Goal: Transaction & Acquisition: Purchase product/service

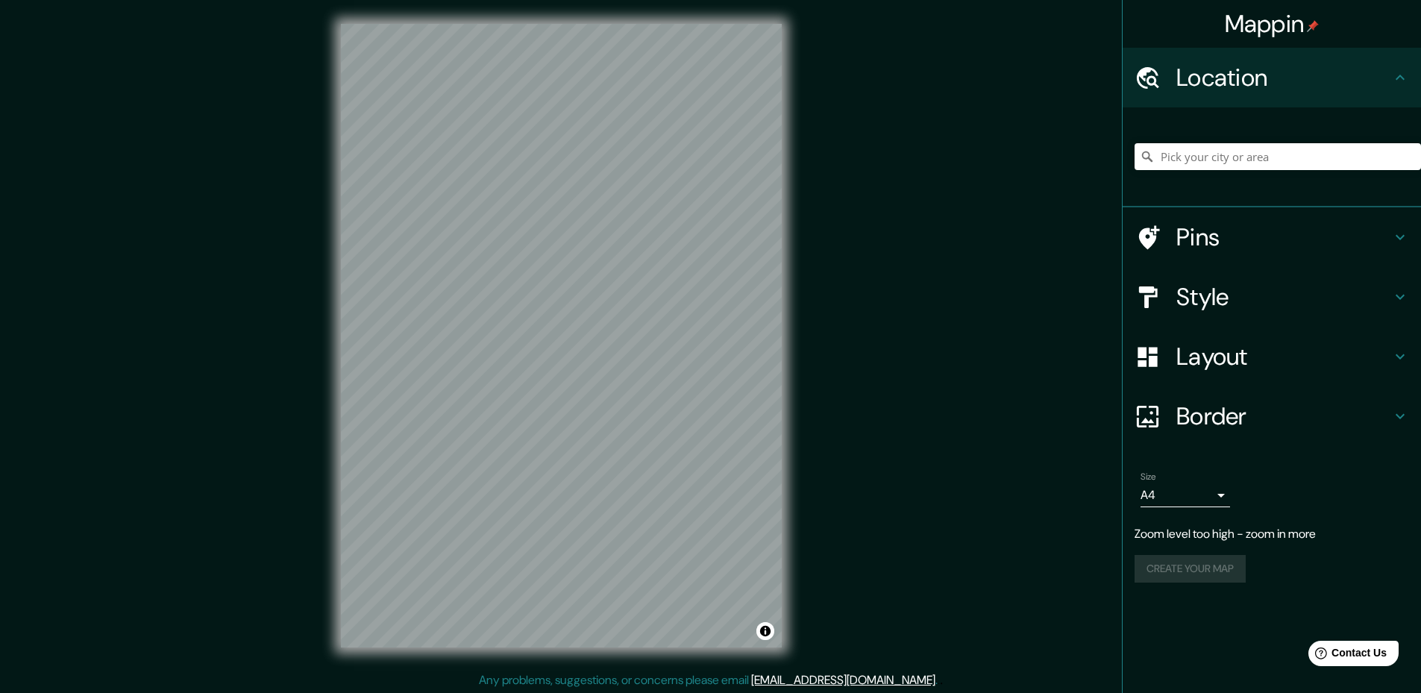
drag, startPoint x: 1320, startPoint y: 362, endPoint x: 1404, endPoint y: 360, distance: 84.3
click at [1320, 362] on h4 "Layout" at bounding box center [1283, 357] width 215 height 30
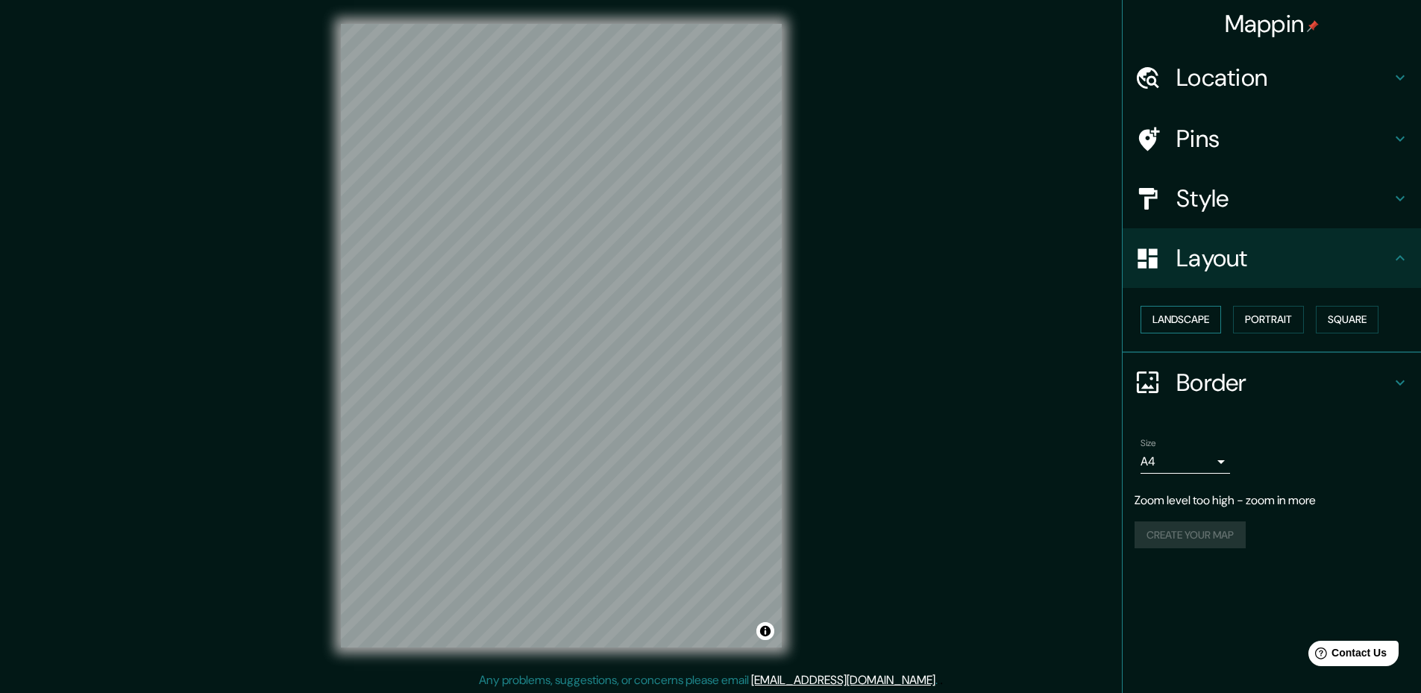
click at [1200, 310] on button "Landscape" at bounding box center [1181, 320] width 81 height 28
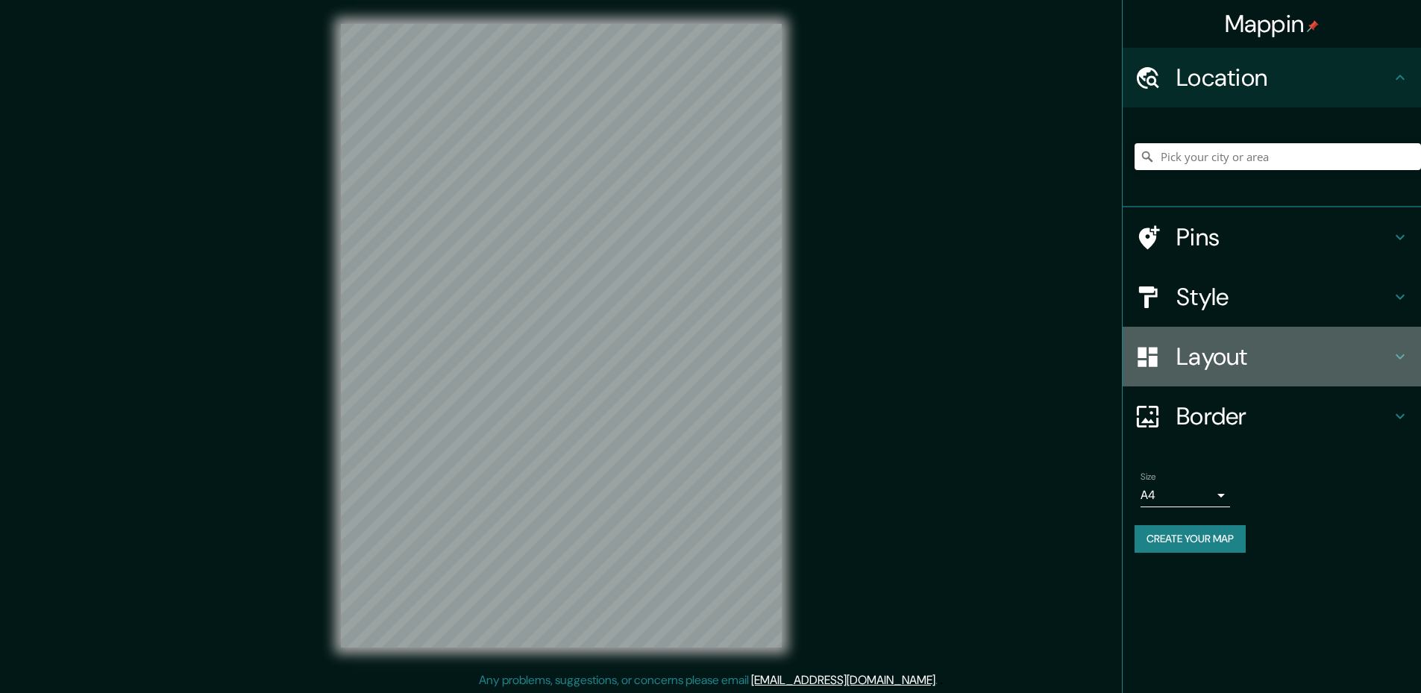
click at [1254, 359] on h4 "Layout" at bounding box center [1283, 357] width 215 height 30
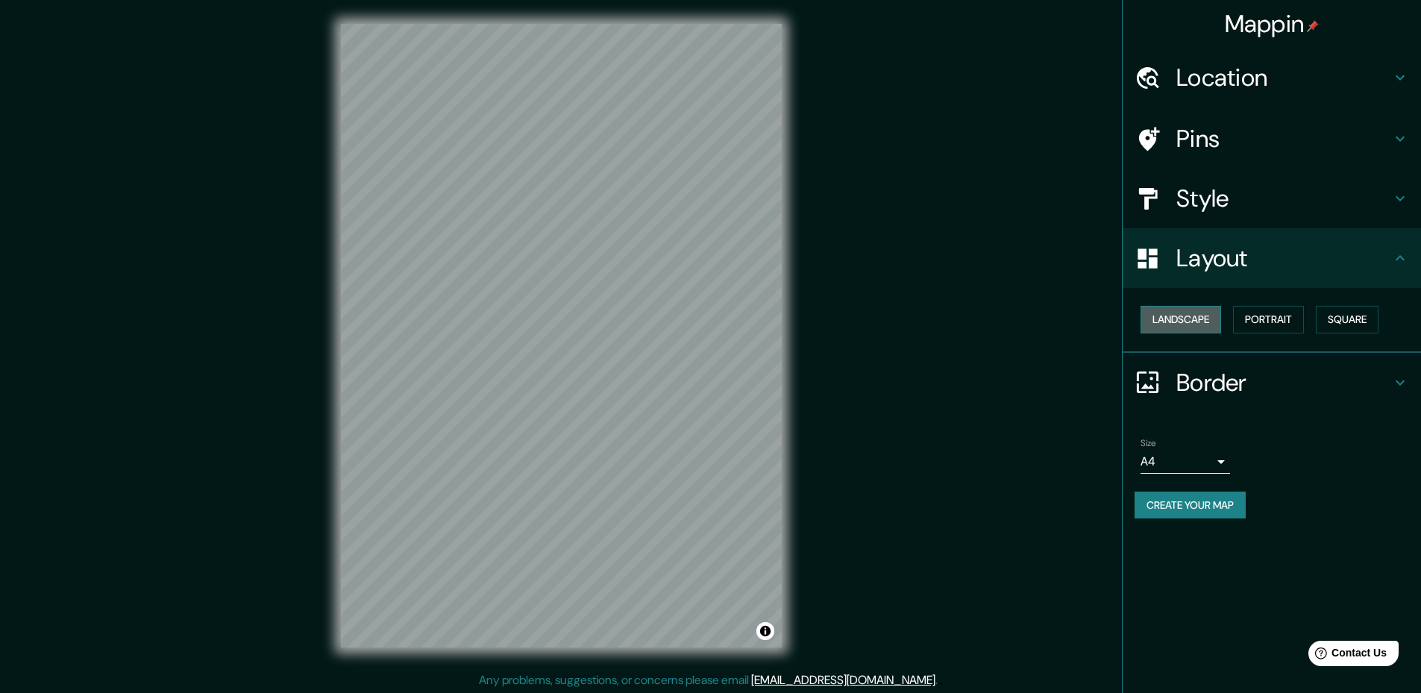
click at [1214, 317] on button "Landscape" at bounding box center [1181, 320] width 81 height 28
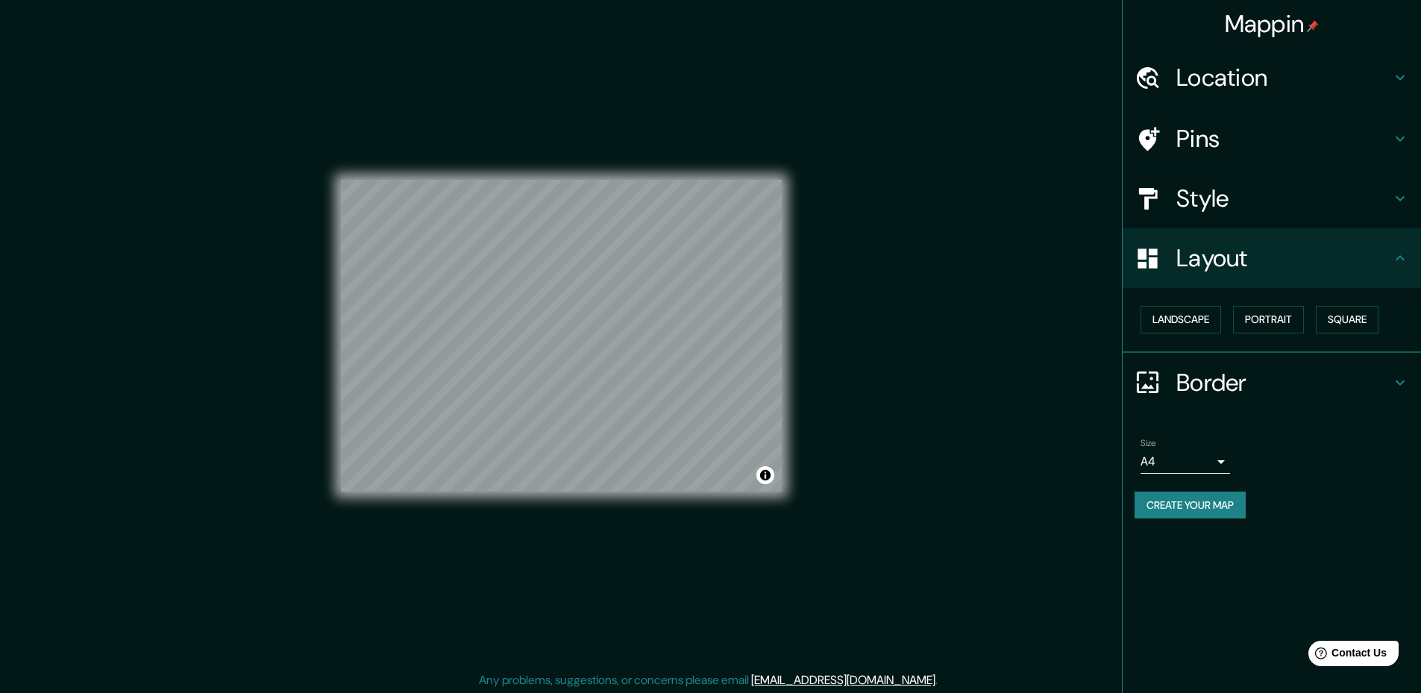
click at [1156, 457] on body "Mappin Location Pins Style Layout Landscape Portrait Square Border Choose a bor…" at bounding box center [710, 346] width 1421 height 693
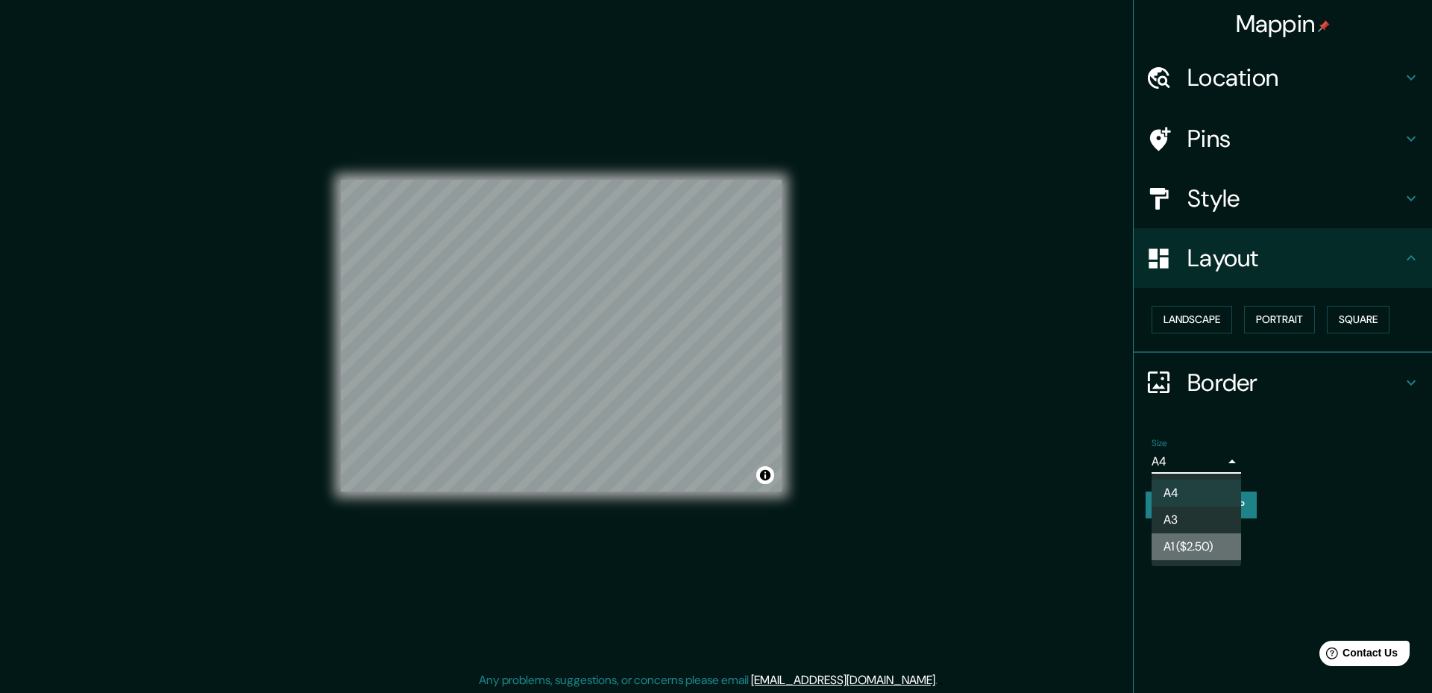
click at [1170, 546] on li "A1 ($2.50)" at bounding box center [1197, 546] width 90 height 27
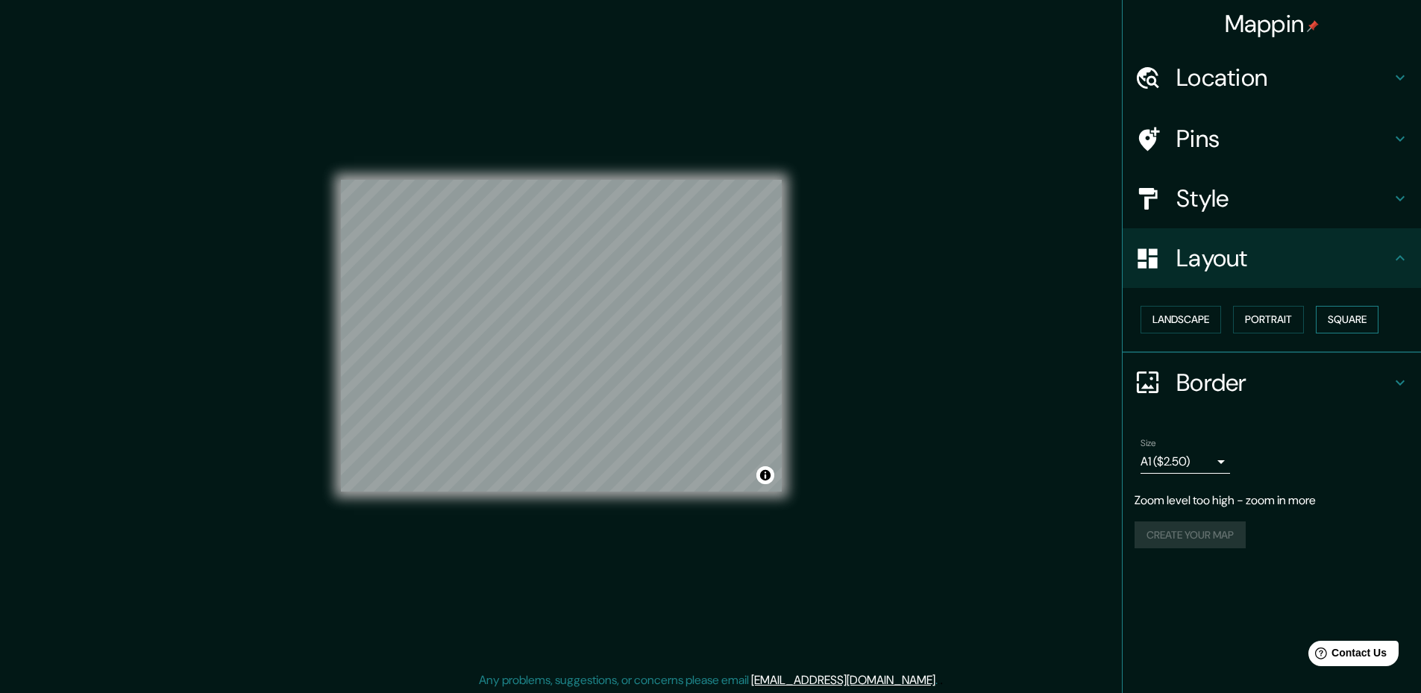
click at [1352, 325] on button "Square" at bounding box center [1347, 320] width 63 height 28
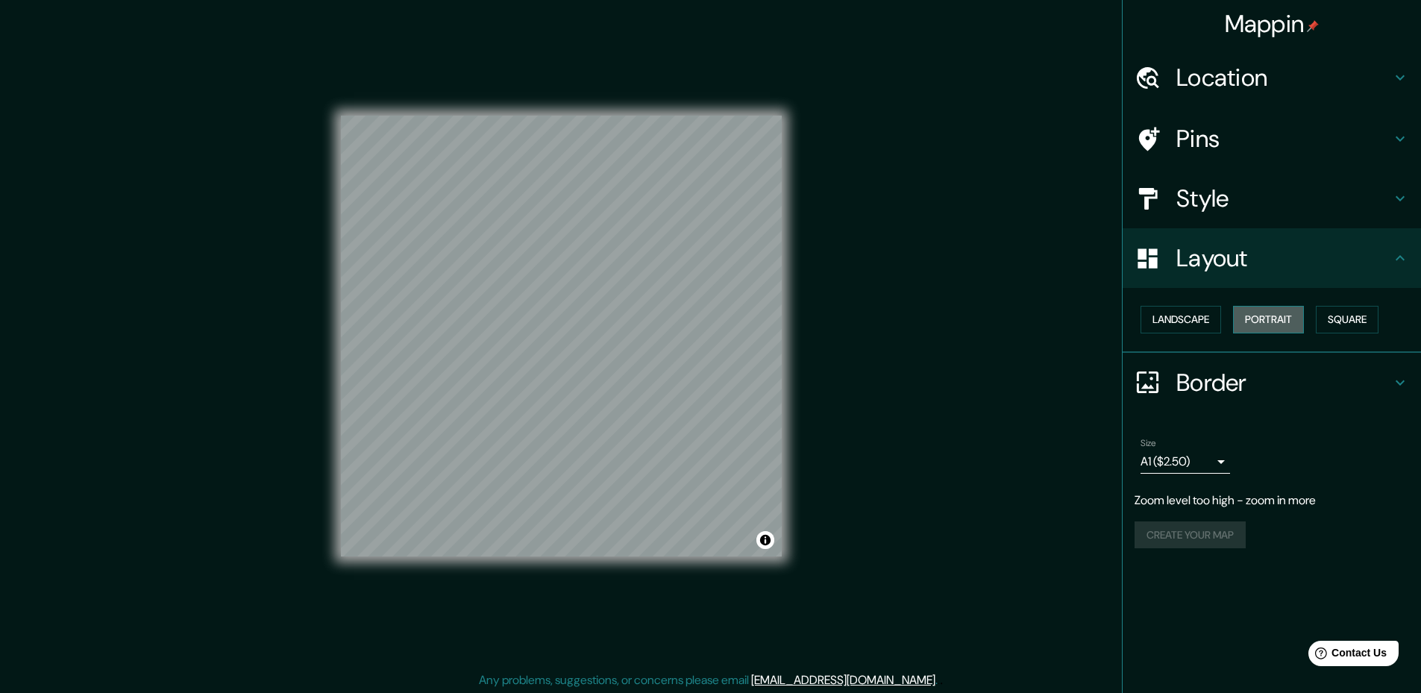
drag, startPoint x: 1273, startPoint y: 317, endPoint x: 1249, endPoint y: 315, distance: 24.0
click at [1273, 317] on button "Portrait" at bounding box center [1268, 320] width 71 height 28
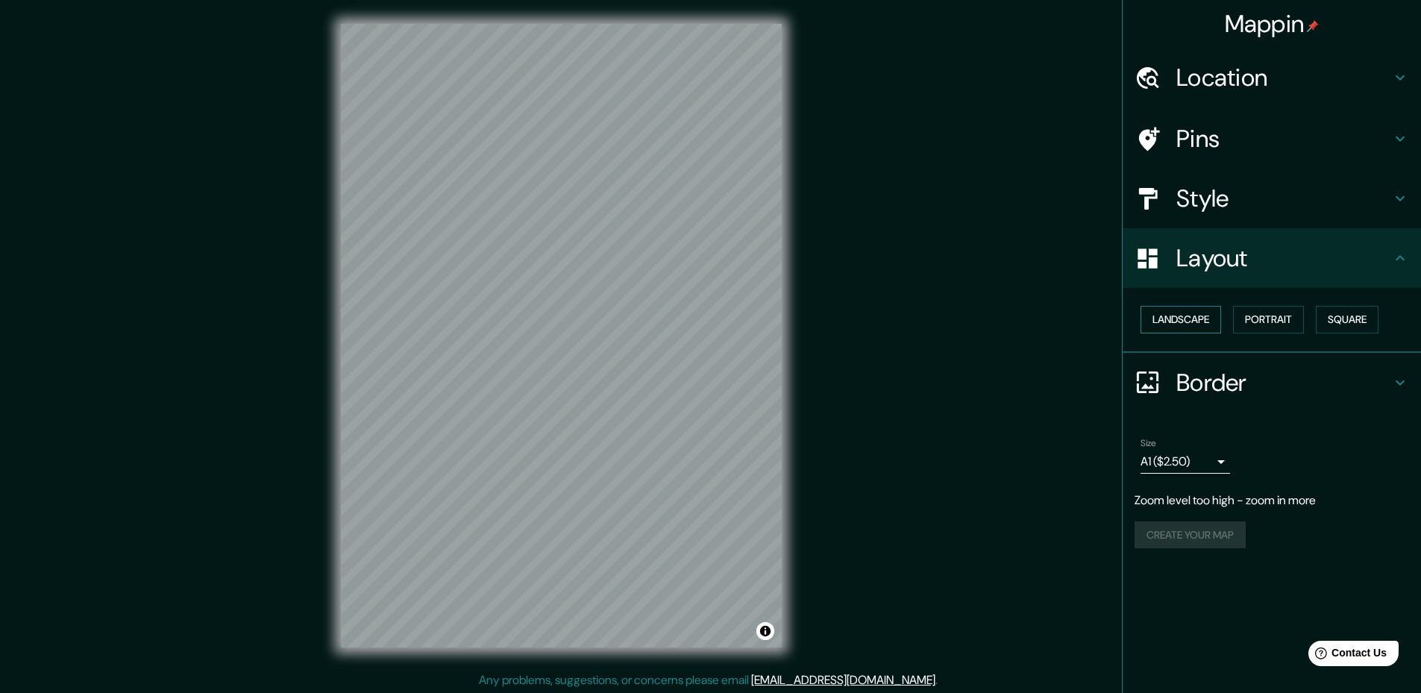
click at [1184, 316] on button "Landscape" at bounding box center [1181, 320] width 81 height 28
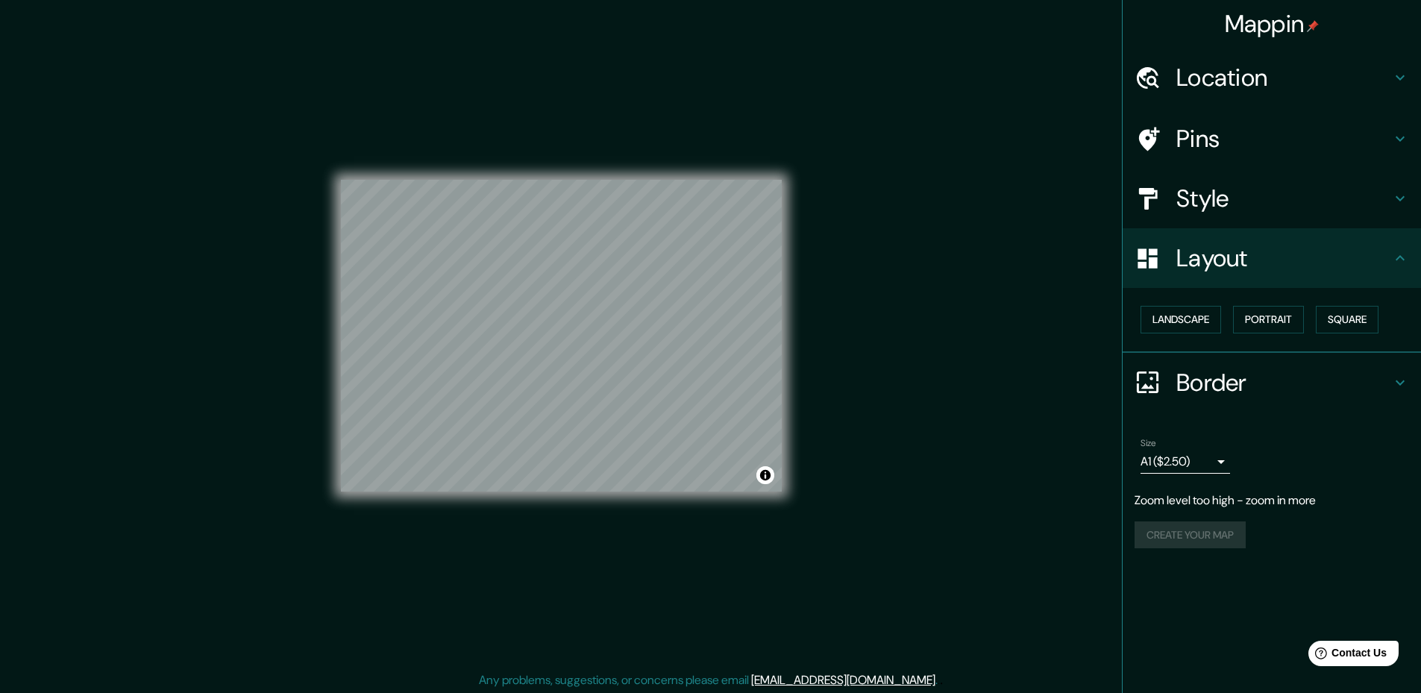
click at [1185, 389] on h4 "Border" at bounding box center [1283, 383] width 215 height 30
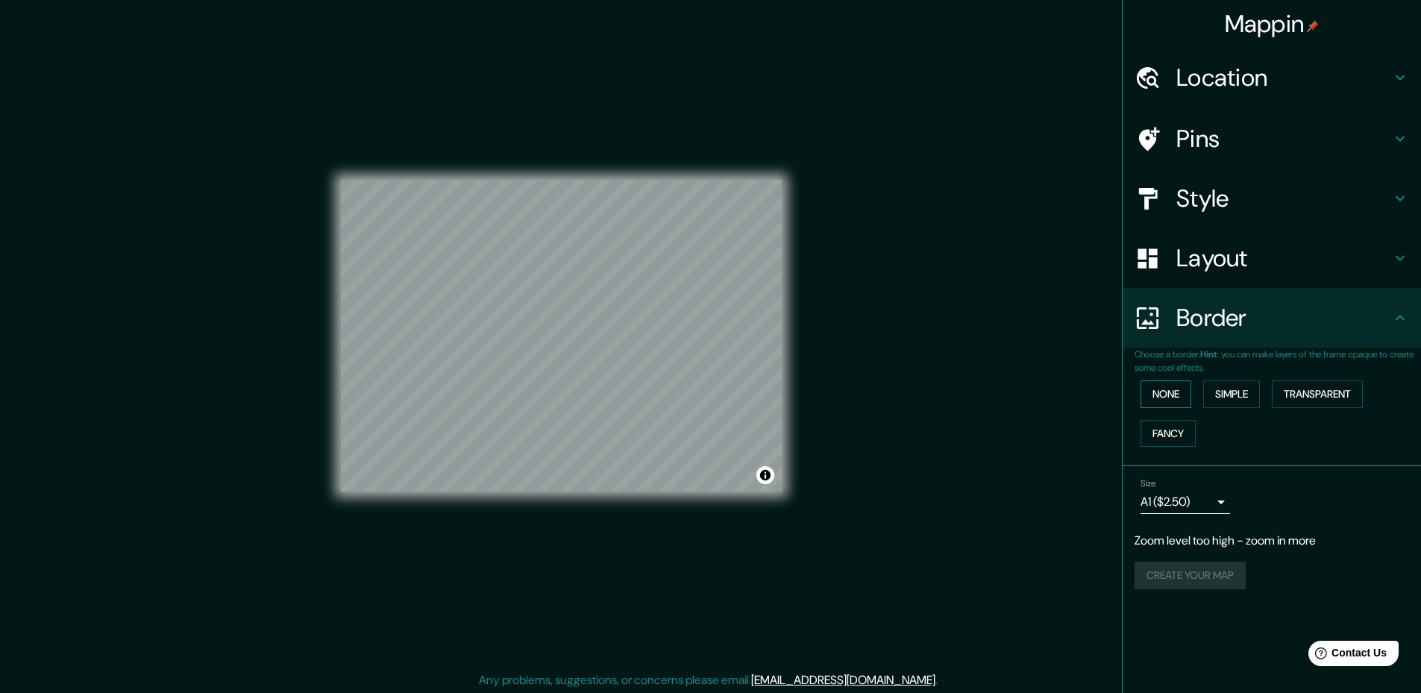
click at [1167, 397] on button "None" at bounding box center [1166, 394] width 51 height 28
click at [616, 346] on div at bounding box center [616, 343] width 12 height 12
click at [854, 323] on div "Mappin Location Pins Style Layout Border Choose a border. Hint : you can make l…" at bounding box center [710, 347] width 1421 height 695
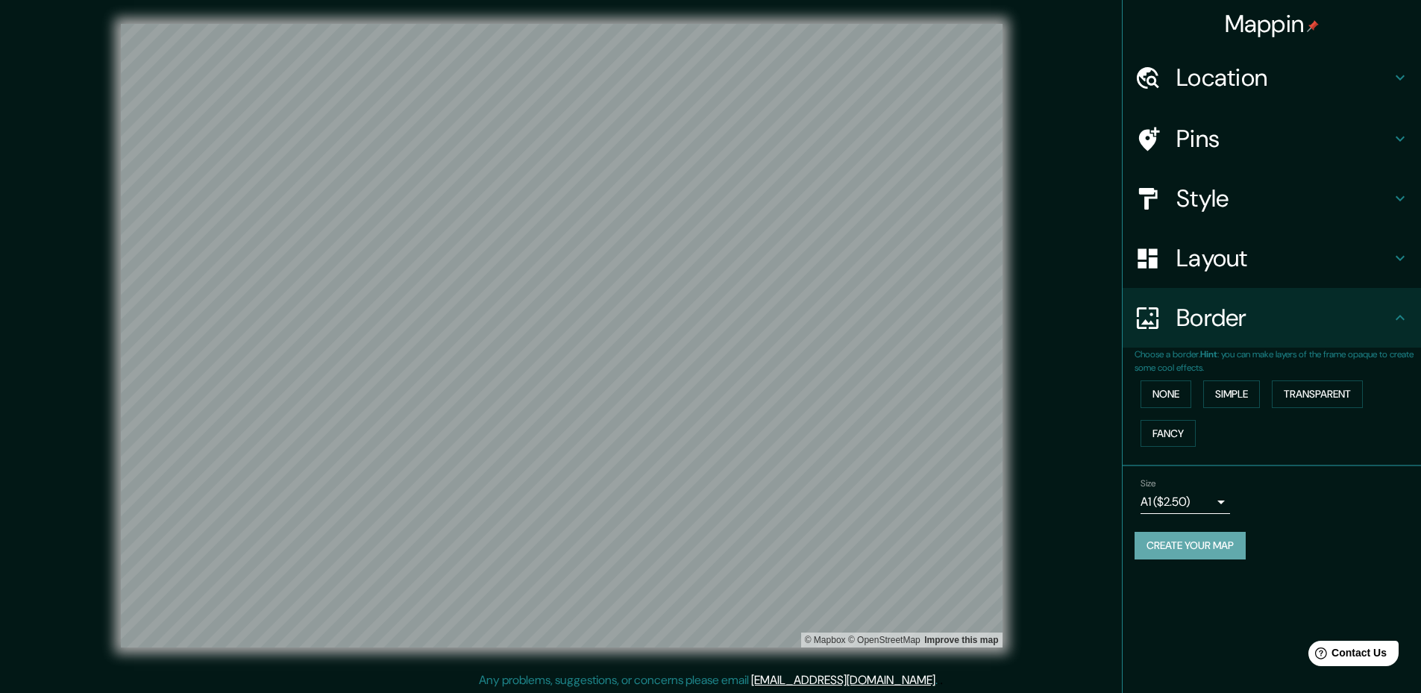
click at [1223, 541] on button "Create your map" at bounding box center [1190, 546] width 111 height 28
click at [1164, 546] on button "Create your map" at bounding box center [1190, 546] width 111 height 28
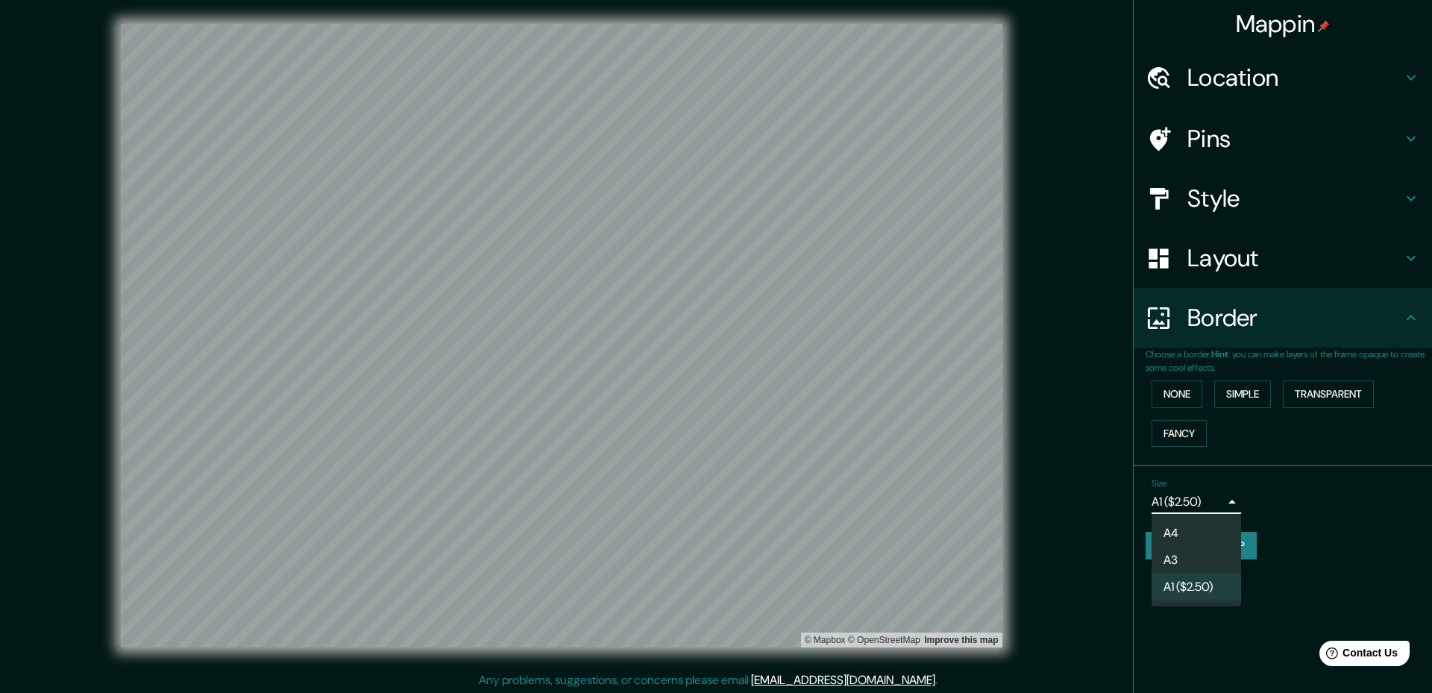
click at [1169, 504] on body "Mappin Location Pins Style Layout Border Choose a border. Hint : you can make l…" at bounding box center [716, 346] width 1432 height 693
click at [1174, 560] on li "A3" at bounding box center [1197, 560] width 90 height 27
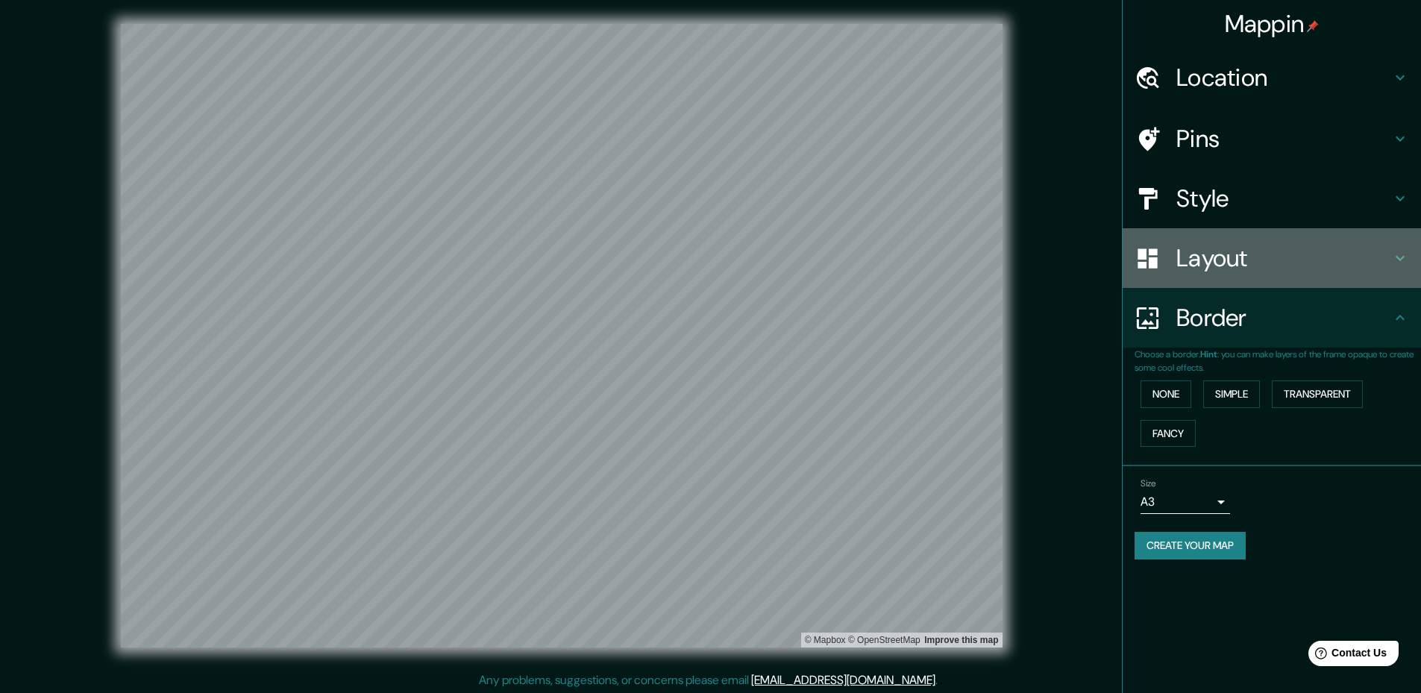
click at [1215, 256] on h4 "Layout" at bounding box center [1283, 258] width 215 height 30
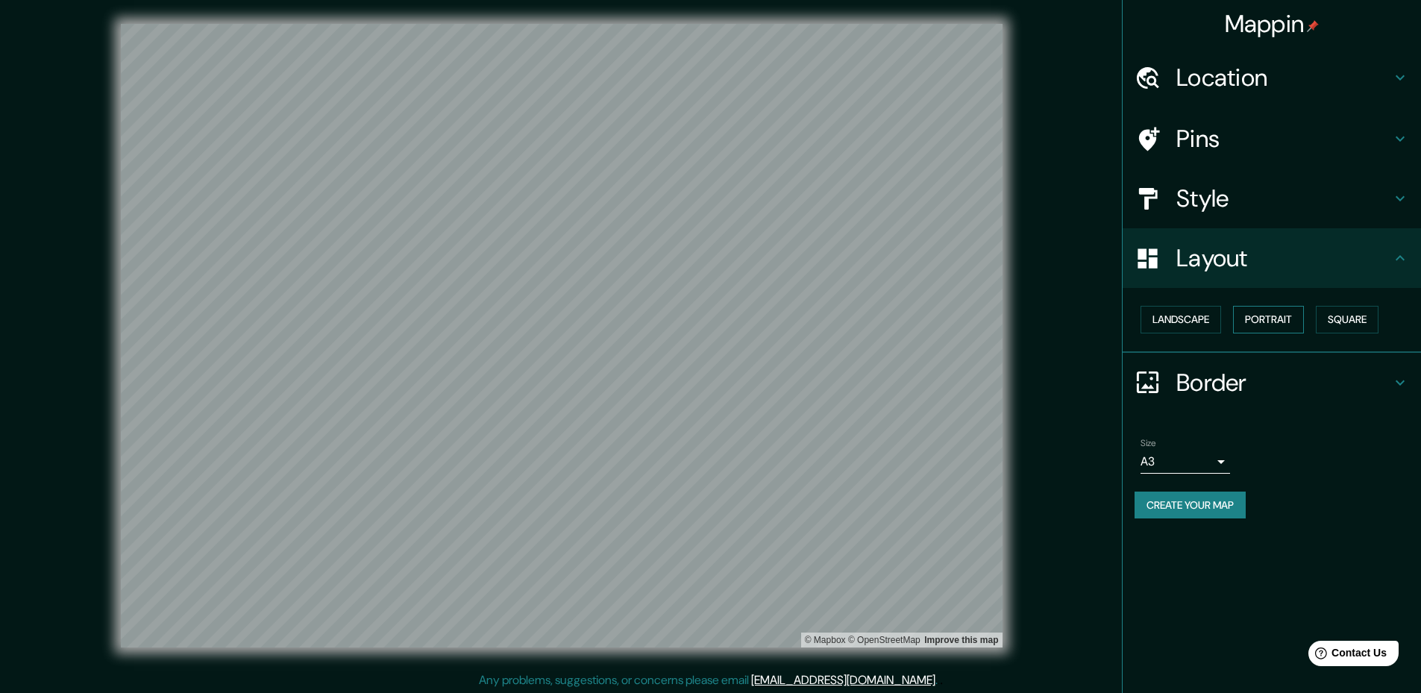
click at [1256, 320] on button "Portrait" at bounding box center [1268, 320] width 71 height 28
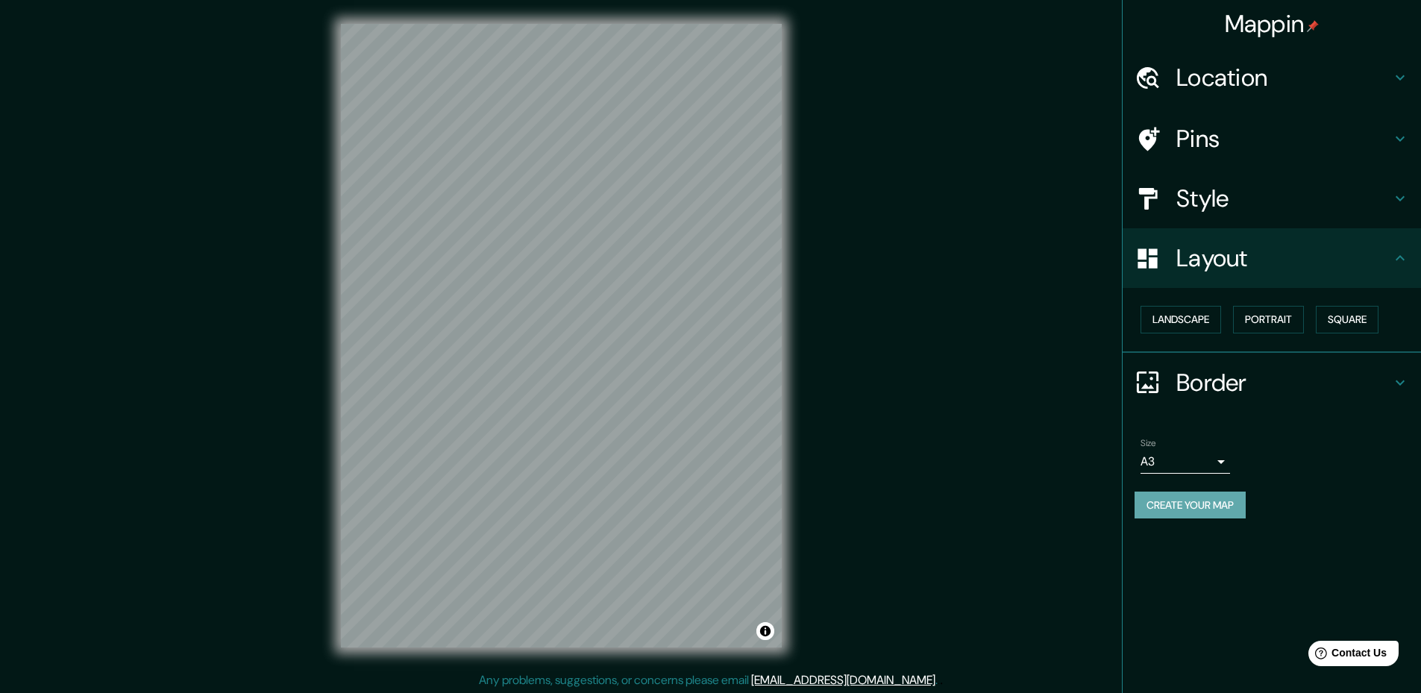
click at [1211, 513] on button "Create your map" at bounding box center [1190, 506] width 111 height 28
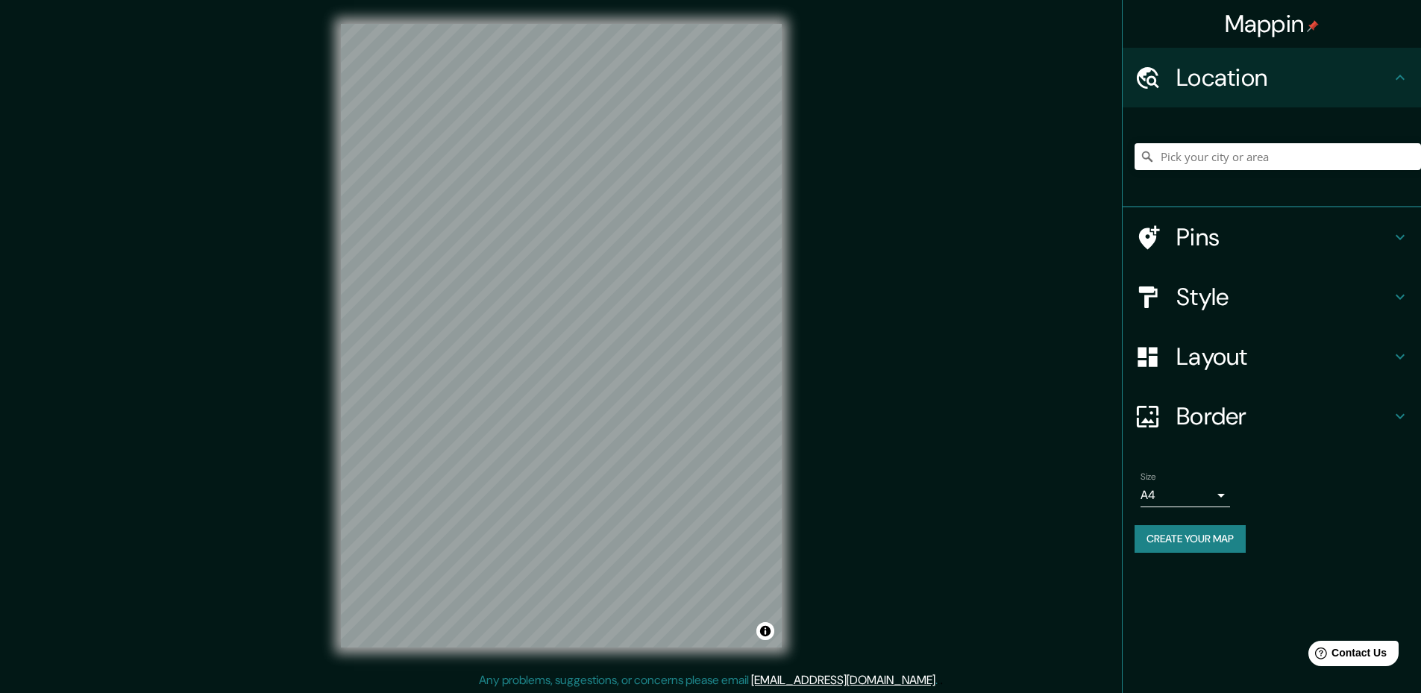
click at [1218, 542] on button "Create your map" at bounding box center [1190, 539] width 111 height 28
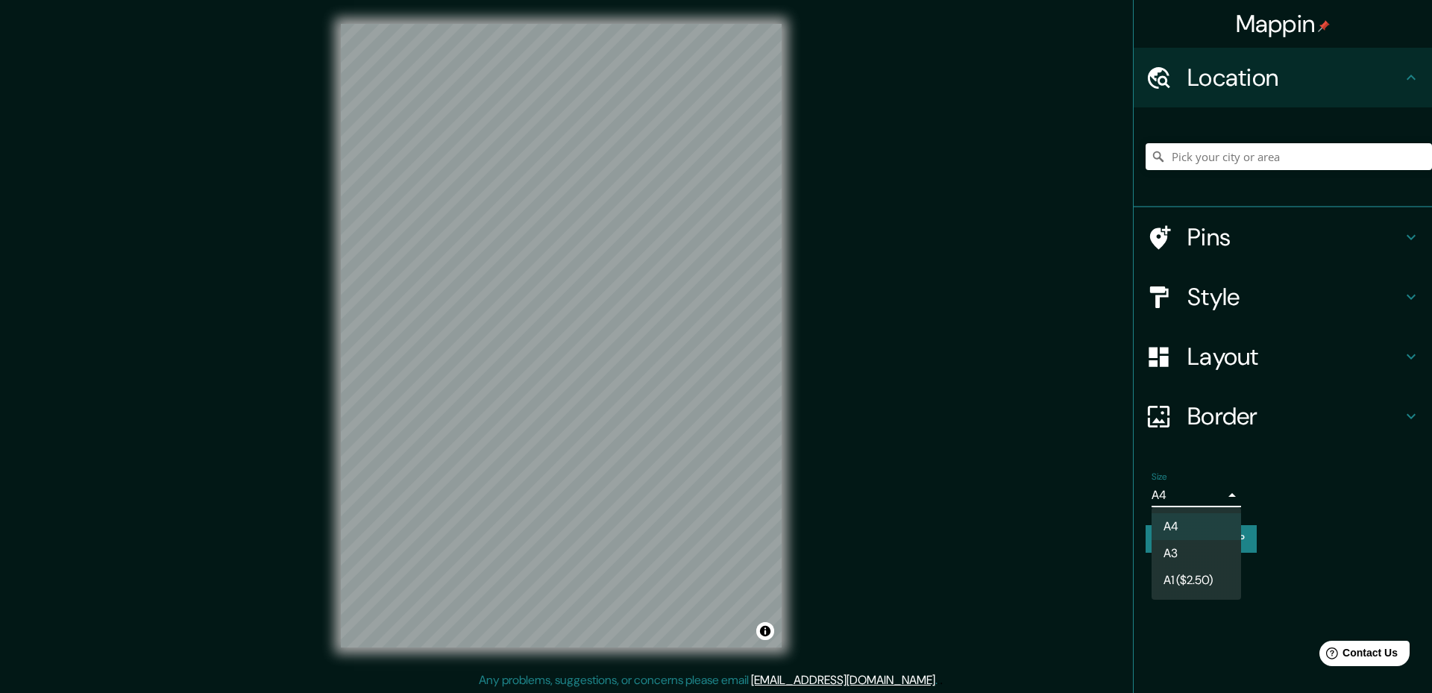
click at [1188, 495] on body "Mappin Location Pins Style Layout Border Choose a border. Hint : you can make l…" at bounding box center [716, 346] width 1432 height 693
click at [1182, 548] on li "A3" at bounding box center [1197, 553] width 90 height 27
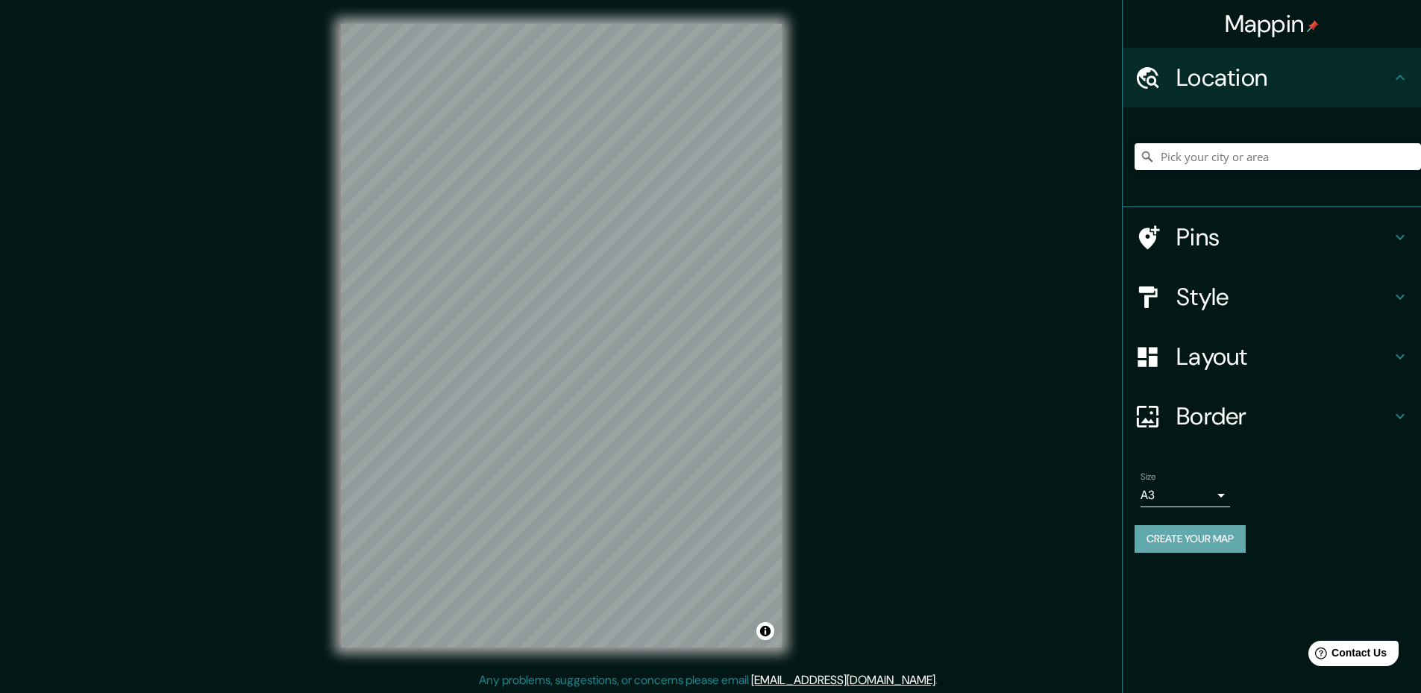
click at [1205, 547] on button "Create your map" at bounding box center [1190, 539] width 111 height 28
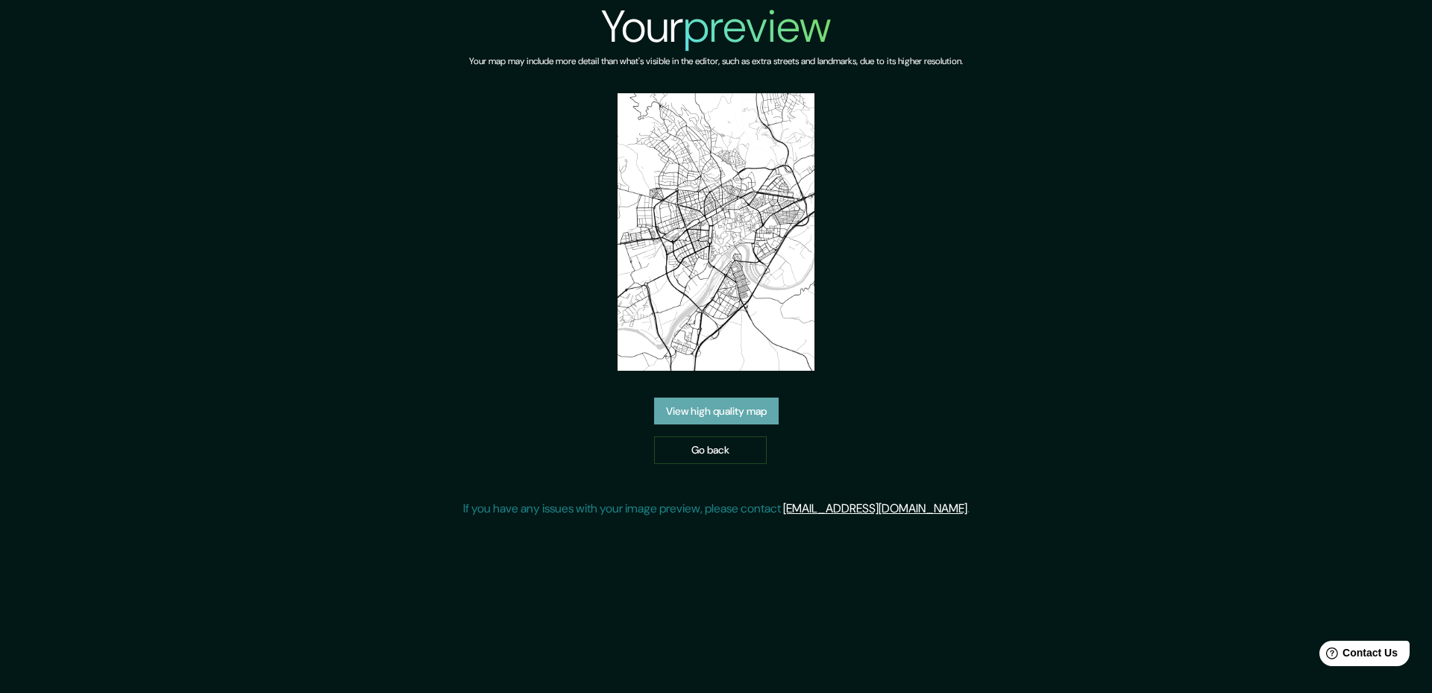
click at [723, 416] on link "View high quality map" at bounding box center [716, 412] width 125 height 28
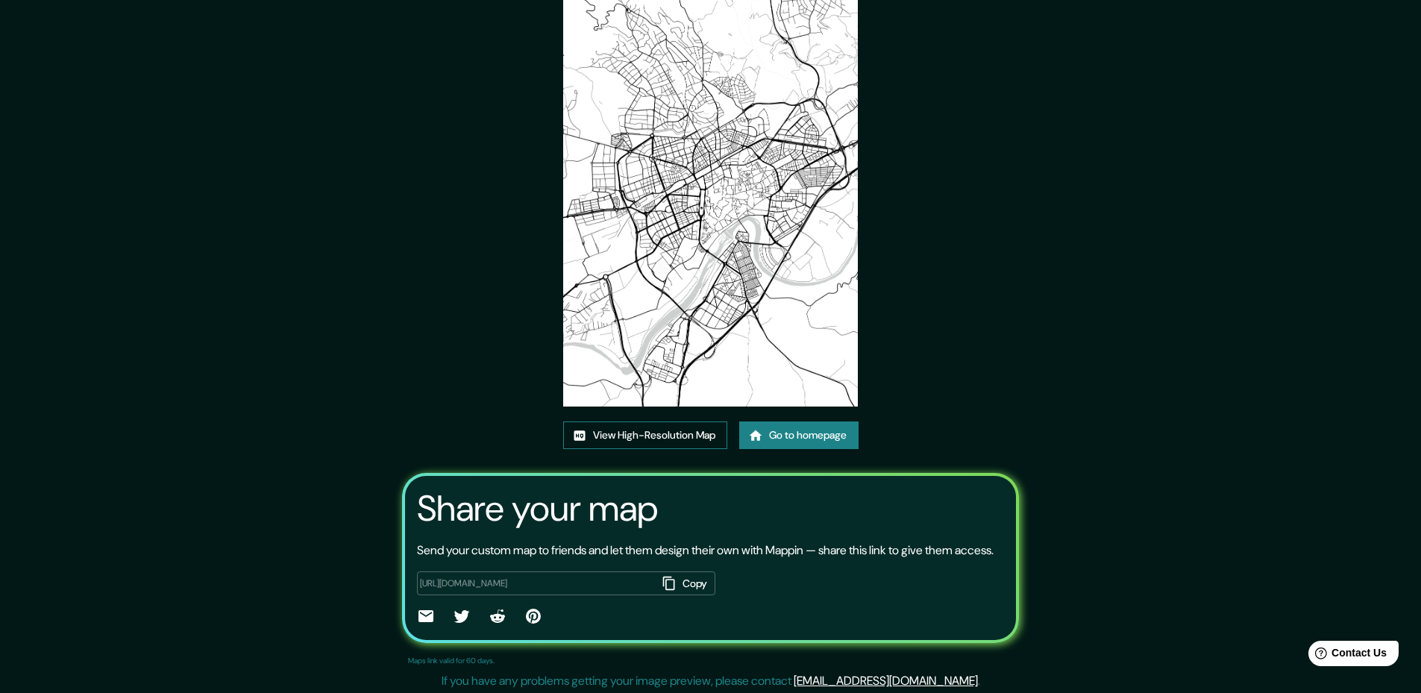
scroll to position [95, 0]
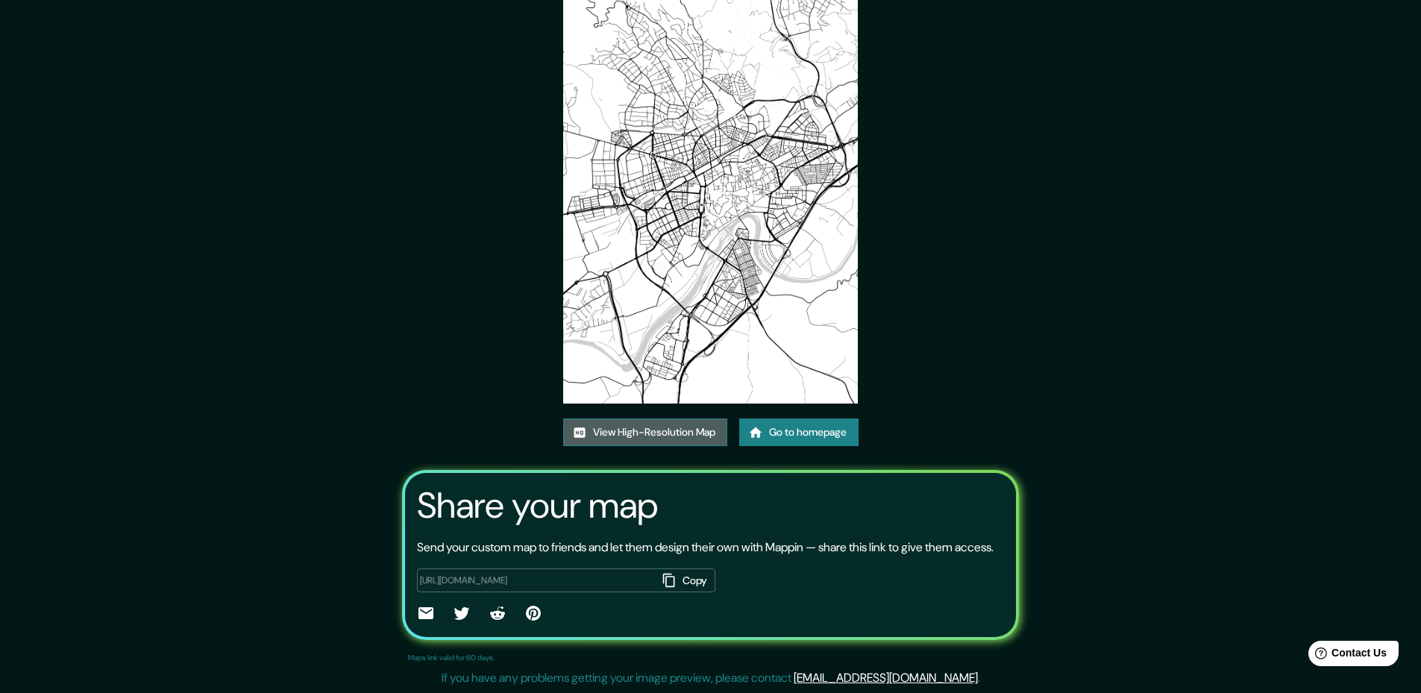
click at [671, 418] on link "View High-Resolution Map" at bounding box center [645, 432] width 164 height 28
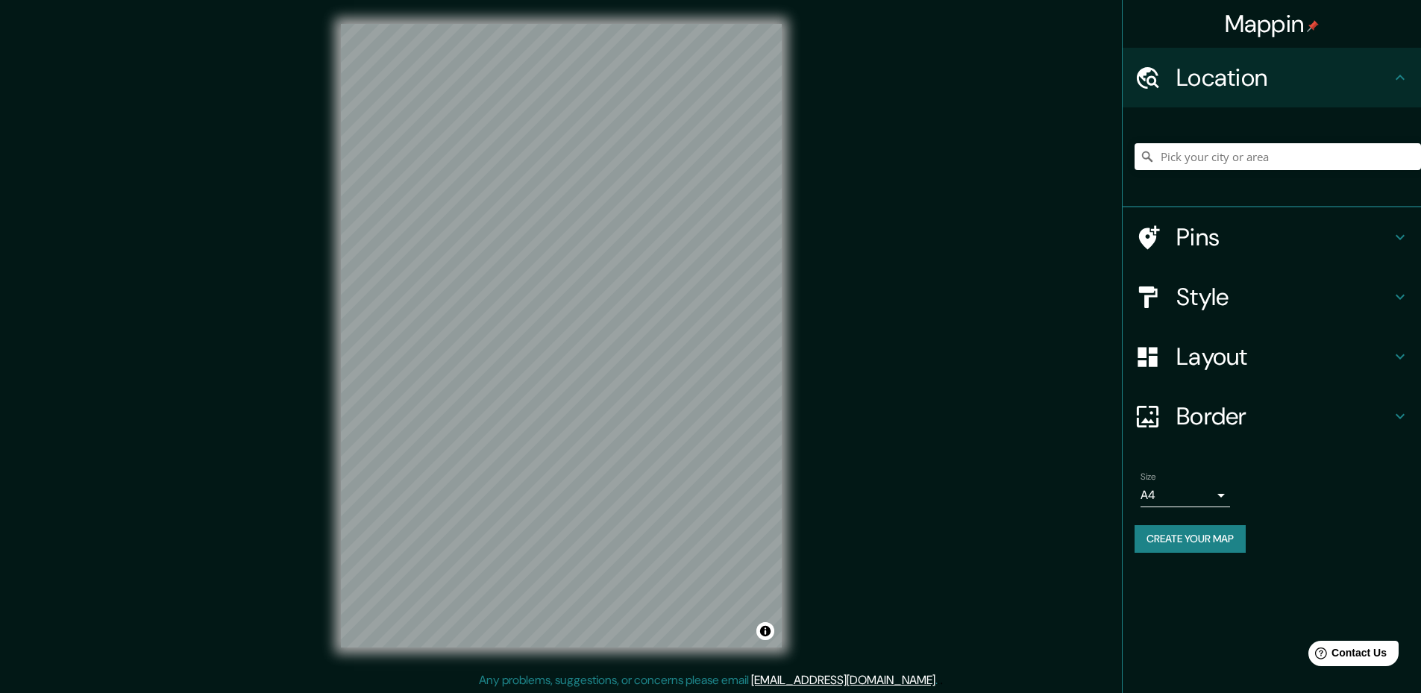
click at [1188, 503] on body "Mappin Location Pins Style Layout Border Choose a border. Hint : you can make l…" at bounding box center [710, 346] width 1421 height 693
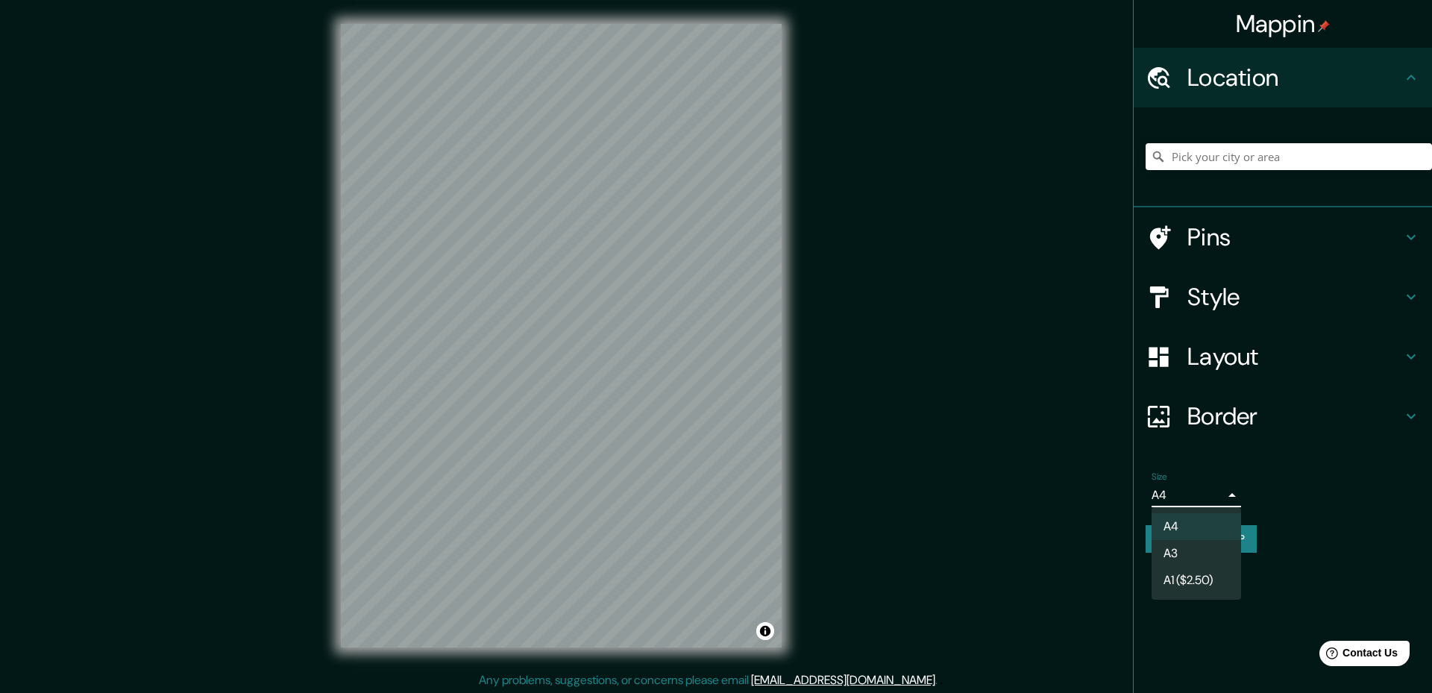
click at [1181, 572] on li "A1 ($2.50)" at bounding box center [1197, 580] width 90 height 27
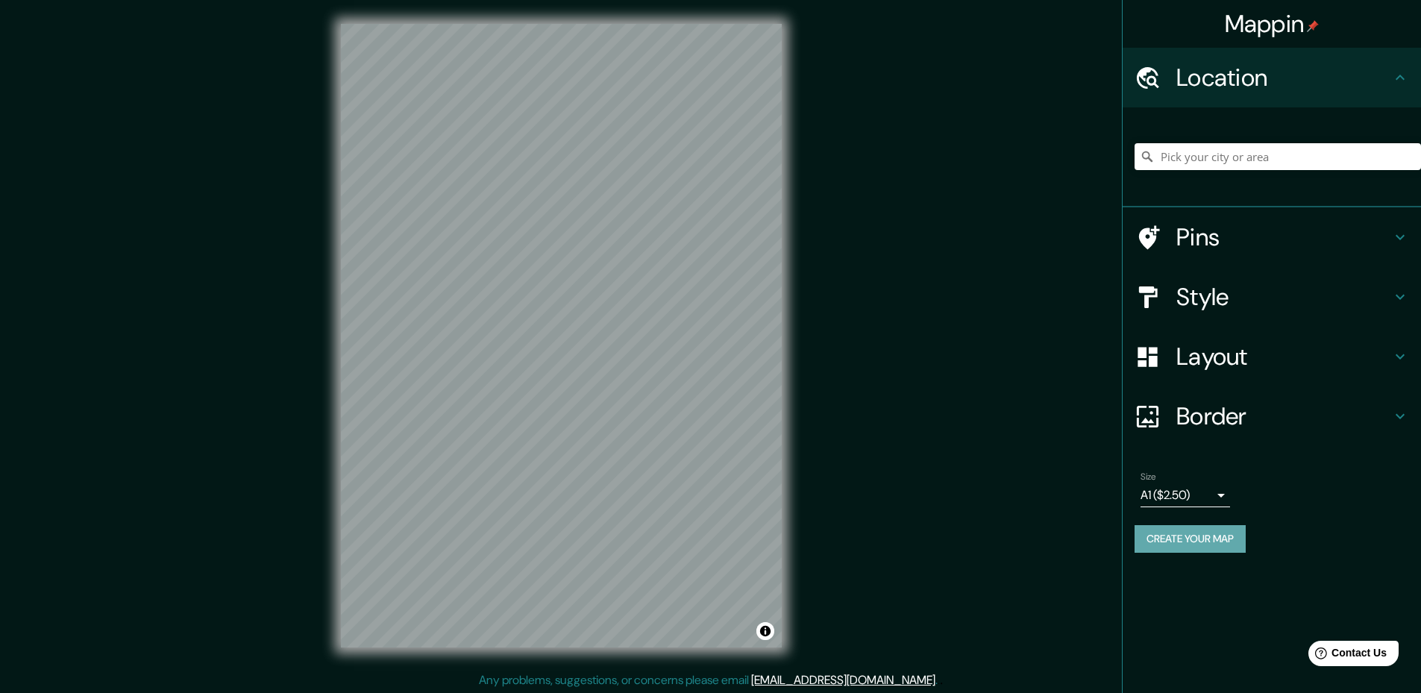
click at [1176, 545] on button "Create your map" at bounding box center [1190, 539] width 111 height 28
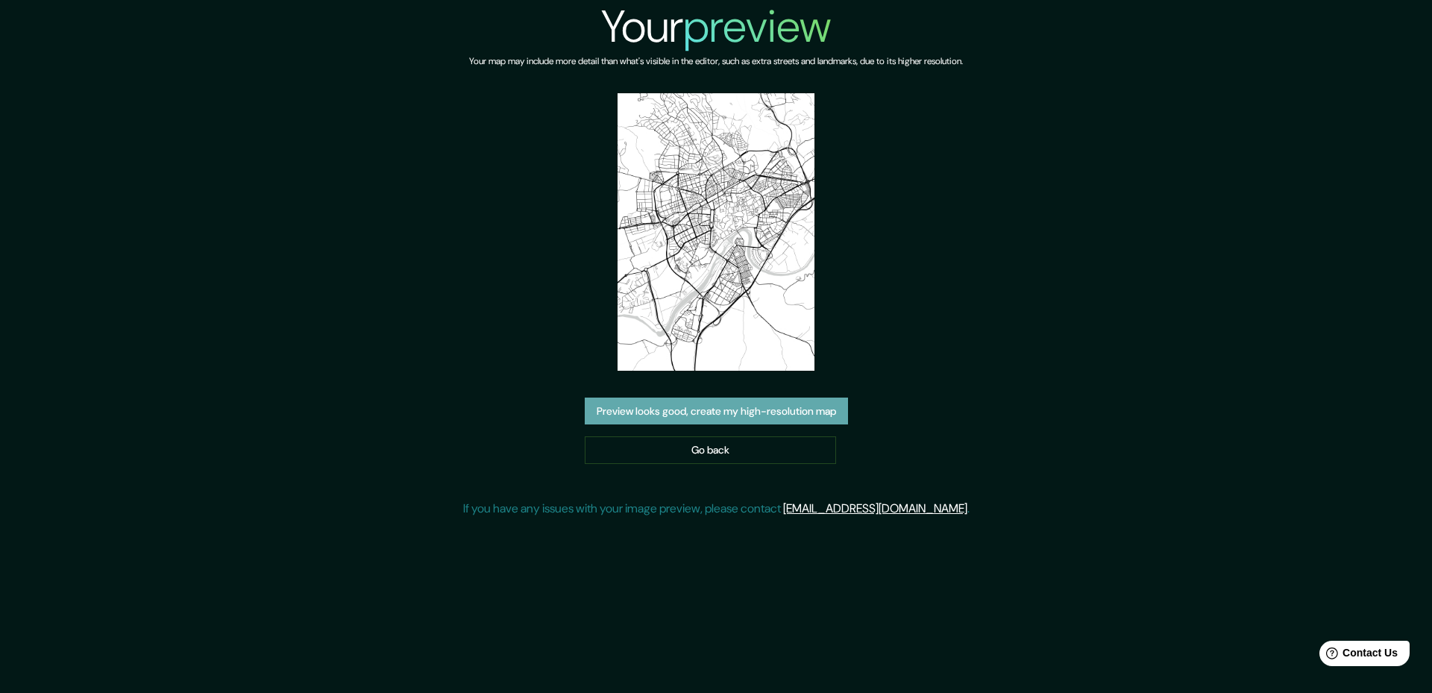
click at [710, 407] on button "Preview looks good, create my high-resolution map" at bounding box center [716, 412] width 263 height 28
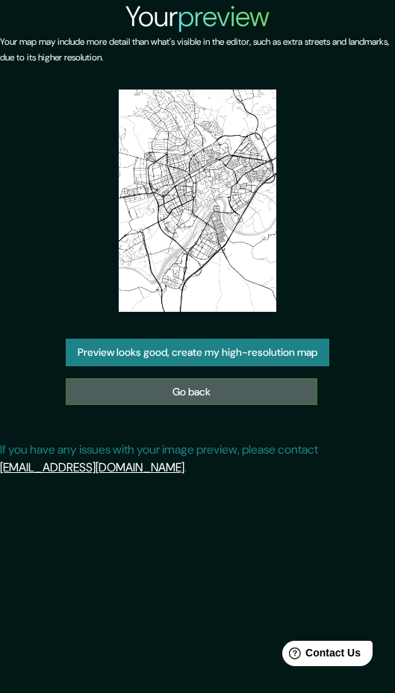
click at [232, 389] on link "Go back" at bounding box center [191, 392] width 251 height 28
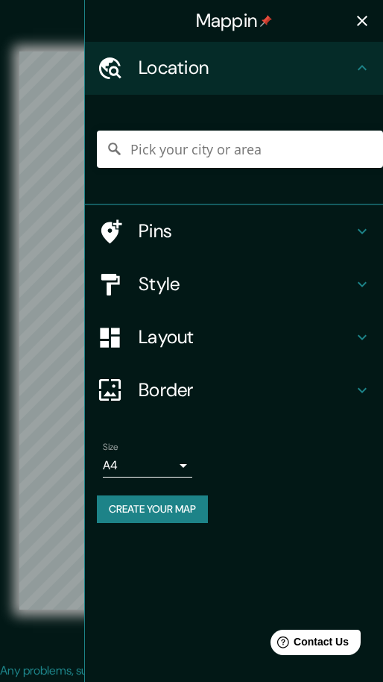
click at [358, 22] on icon "button" at bounding box center [363, 21] width 18 height 18
